Goal: Task Accomplishment & Management: Complete application form

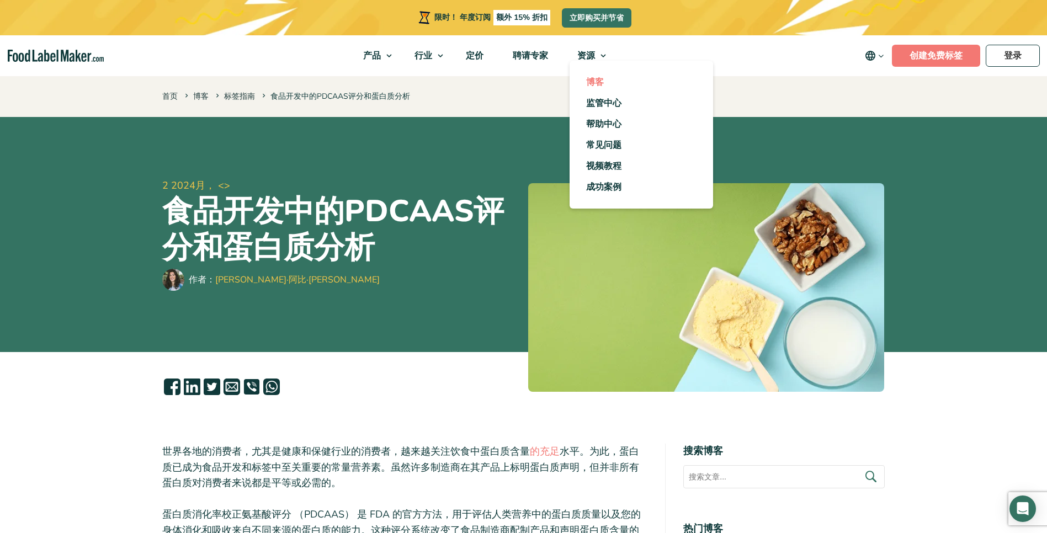
click at [590, 78] on span "博客" at bounding box center [595, 82] width 18 height 12
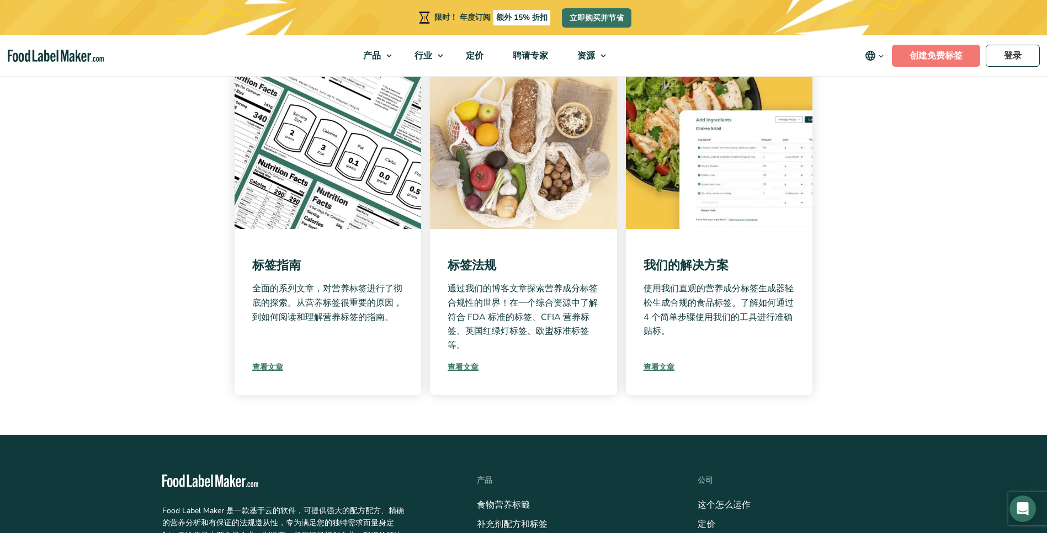
scroll to position [222, 0]
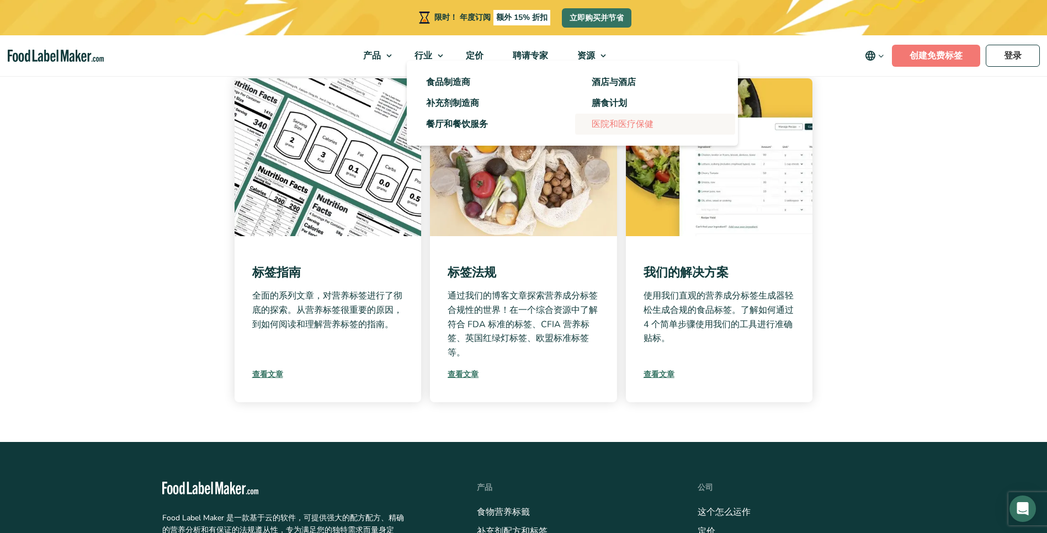
click at [602, 123] on span "医院和医疗保健" at bounding box center [623, 124] width 62 height 12
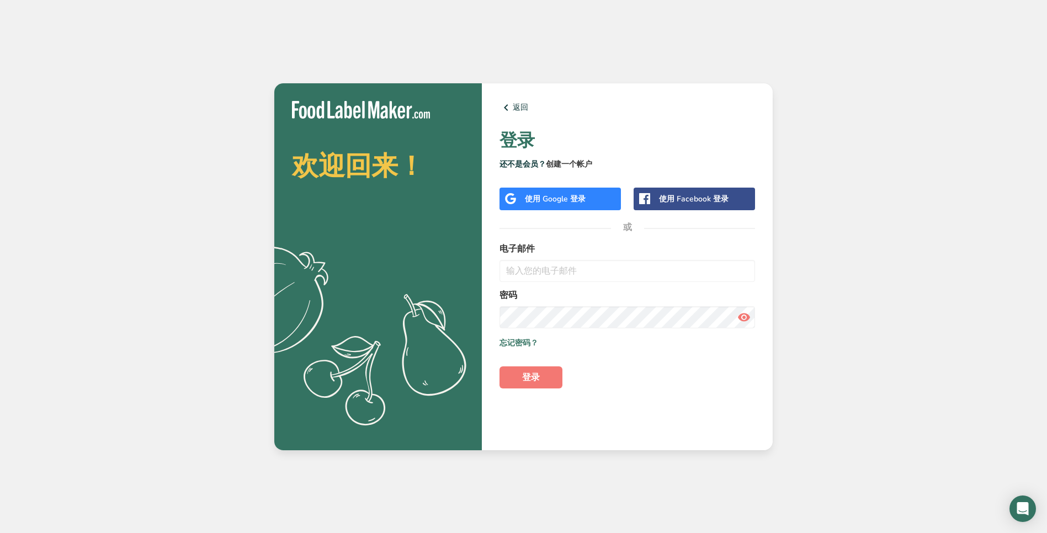
click at [566, 162] on link "创建一个帐户" at bounding box center [569, 164] width 46 height 10
